Goal: Find specific page/section: Find specific page/section

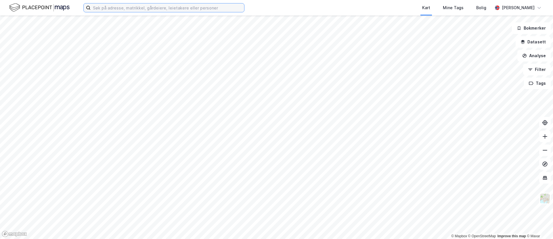
click at [129, 9] on input at bounding box center [168, 7] width 154 height 9
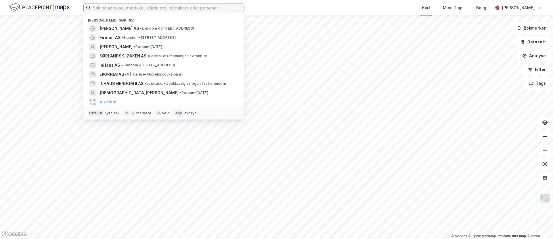
type input "d"
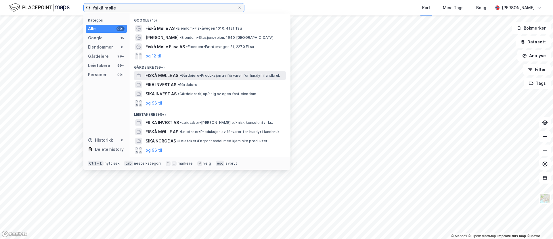
type input "fsikå mølle"
click at [194, 76] on span "• Gårdeiere • Produksjon av fôrvarer for husdyr i landbruk" at bounding box center [229, 75] width 101 height 5
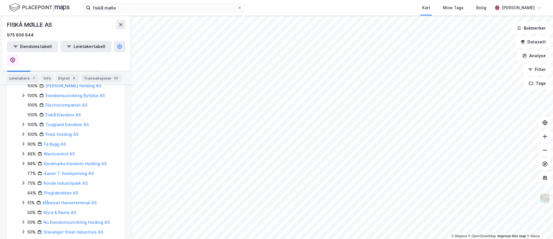
scroll to position [261, 0]
